Goal: Task Accomplishment & Management: Complete application form

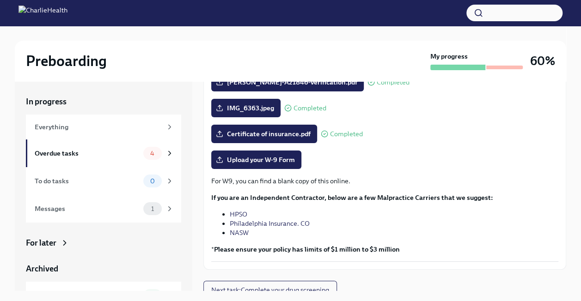
scroll to position [198, 0]
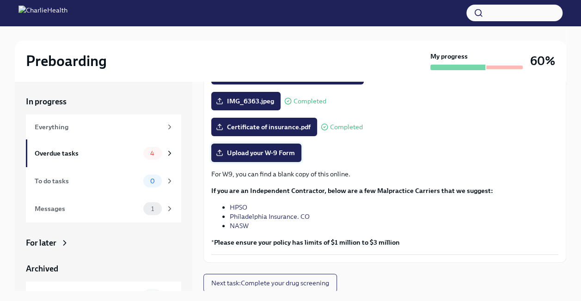
click at [263, 156] on span "Upload your W-9 Form" at bounding box center [256, 152] width 77 height 9
click at [0, 0] on input "Upload your W-9 Form" at bounding box center [0, 0] width 0 height 0
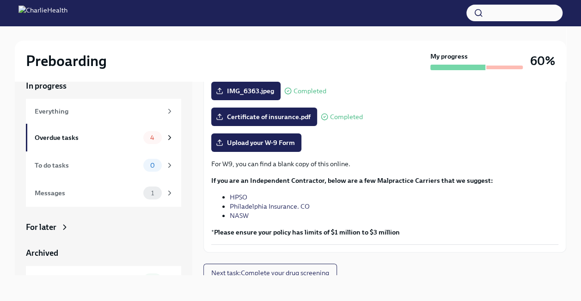
scroll to position [193, 0]
click at [267, 141] on span "Upload your W-9 Form" at bounding box center [256, 142] width 77 height 9
click at [0, 0] on input "Upload your W-9 Form" at bounding box center [0, 0] width 0 height 0
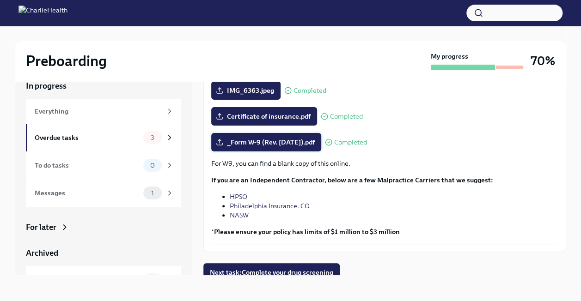
click at [307, 142] on span "_Form W-9 (Rev. [DATE]).pdf" at bounding box center [266, 142] width 97 height 9
click at [0, 0] on input "_Form W-9 (Rev. [DATE]).pdf" at bounding box center [0, 0] width 0 height 0
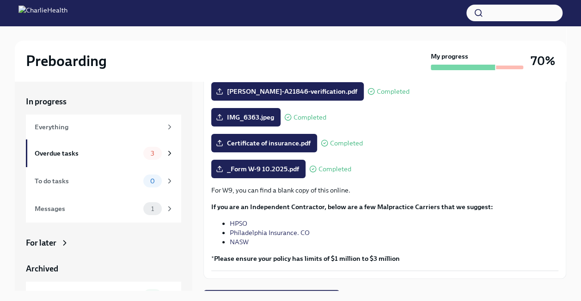
scroll to position [199, 0]
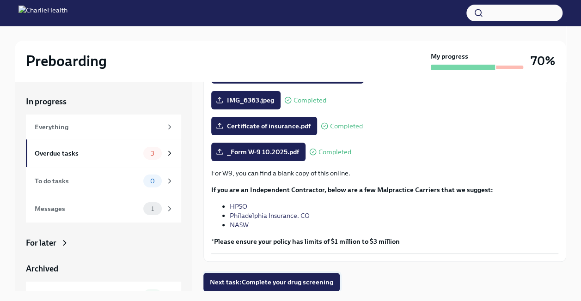
click at [310, 285] on span "Next task : Complete your drug screening" at bounding box center [271, 282] width 123 height 9
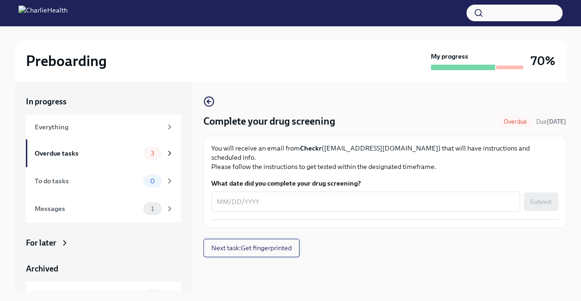
click at [266, 247] on button "Next task : Get fingerprinted" at bounding box center [251, 248] width 96 height 18
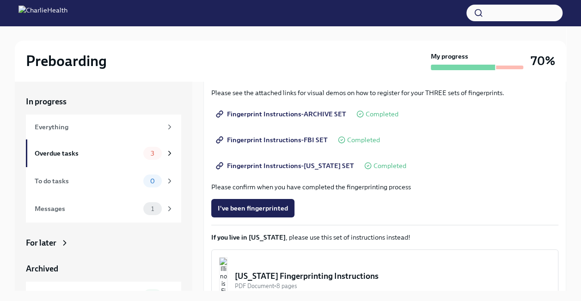
scroll to position [134, 0]
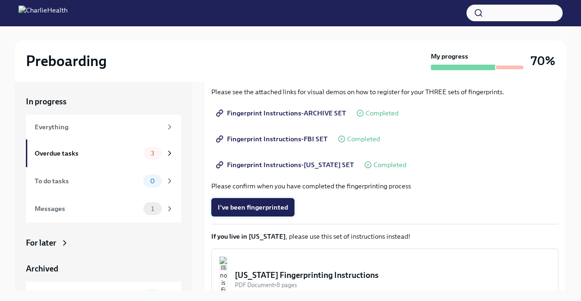
click at [252, 211] on span "I've been fingerprinted" at bounding box center [253, 207] width 70 height 9
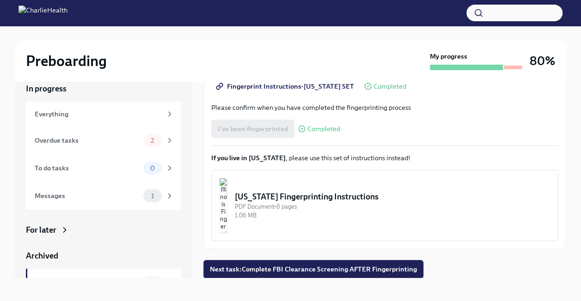
scroll to position [16, 0]
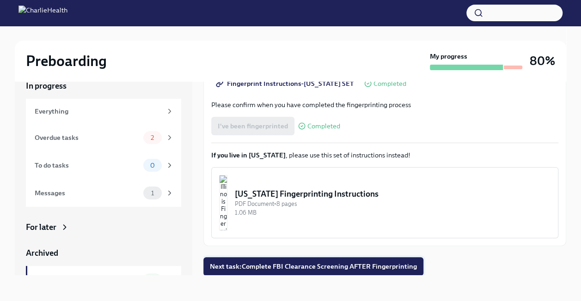
click at [363, 263] on span "Next task : Complete FBI Clearance Screening AFTER Fingerprinting" at bounding box center [313, 266] width 207 height 9
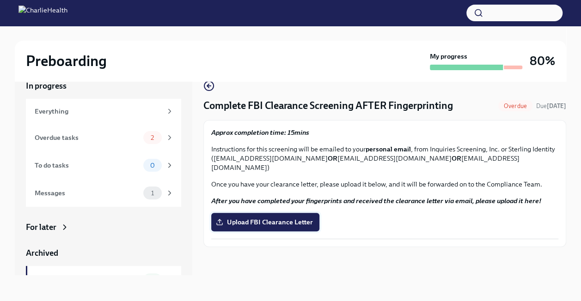
click at [272, 221] on label "Upload FBI Clearance Letter" at bounding box center [265, 222] width 108 height 18
click at [0, 0] on input "Upload FBI Clearance Letter" at bounding box center [0, 0] width 0 height 0
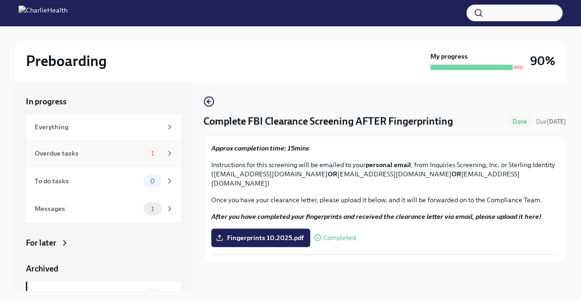
click at [112, 163] on div "Overdue tasks 1" at bounding box center [103, 154] width 155 height 28
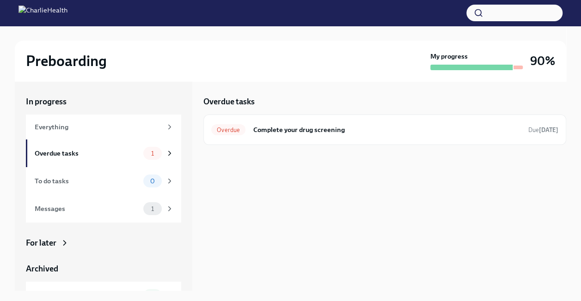
scroll to position [88, 0]
